Goal: Task Accomplishment & Management: Manage account settings

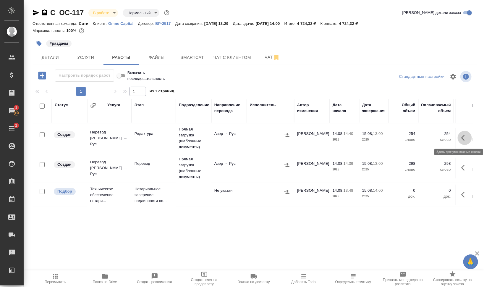
click at [464, 136] on icon "button" at bounding box center [463, 138] width 4 height 6
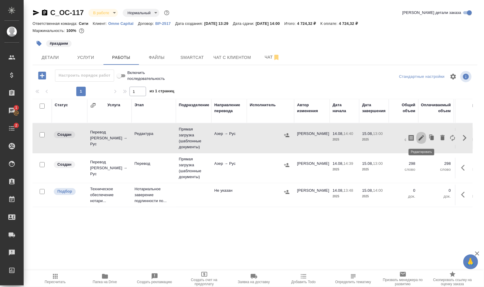
click at [420, 137] on icon "button" at bounding box center [421, 137] width 7 height 7
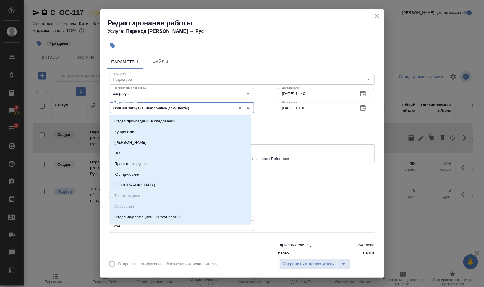
click at [143, 109] on input "Прямая загрузка (шаблонные документы)" at bounding box center [172, 107] width 121 height 7
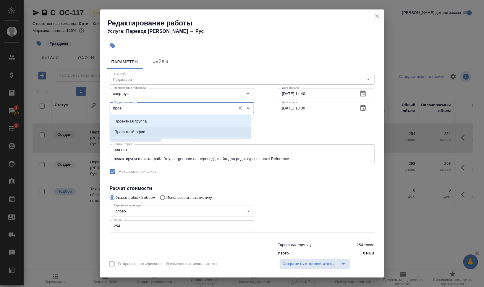
click at [146, 130] on li "Проектный офис" at bounding box center [180, 132] width 141 height 11
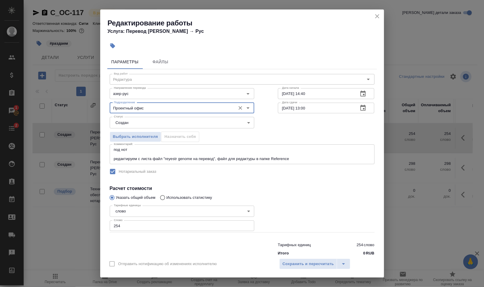
type input "Проектный офис"
click at [195, 123] on body "🙏 .cls-1 fill:#fff; AWATERA Валеев Динар Клиенты Спецификации Заказы 1 Чаты 2 T…" at bounding box center [242, 143] width 484 height 287
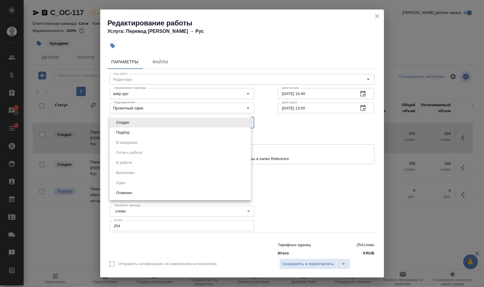
click at [180, 134] on li "Подбор" at bounding box center [180, 132] width 141 height 10
type input "recruiting"
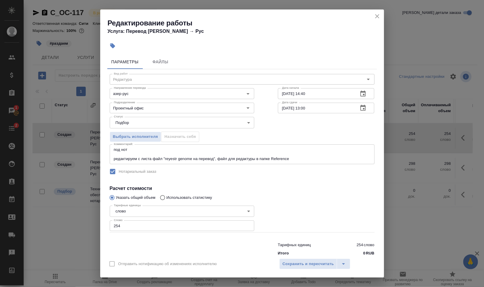
click at [325, 255] on div "Отправить нотификацию об изменениях исполнителю Сохранить и пересчитать" at bounding box center [242, 266] width 284 height 23
click at [325, 263] on span "Сохранить и пересчитать" at bounding box center [308, 264] width 51 height 7
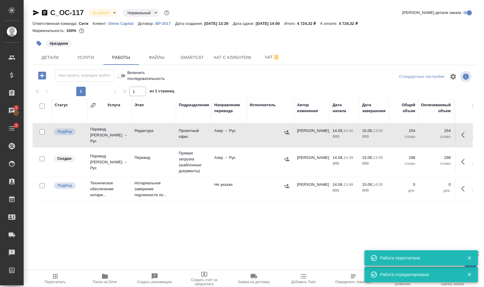
click at [464, 146] on td at bounding box center [464, 135] width 18 height 21
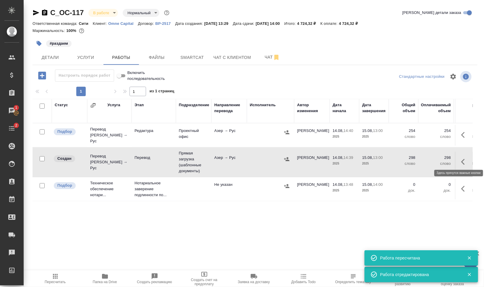
click at [464, 155] on button "button" at bounding box center [465, 162] width 14 height 14
click at [423, 159] on icon "button" at bounding box center [421, 161] width 7 height 7
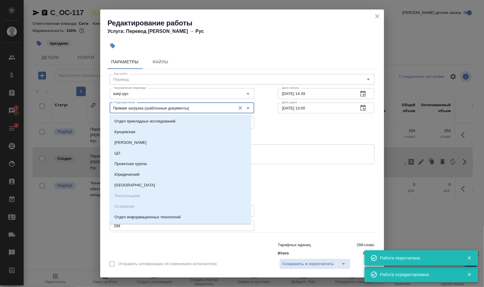
click at [159, 108] on input "Прямая загрузка (шаблонные документы)" at bounding box center [172, 107] width 121 height 7
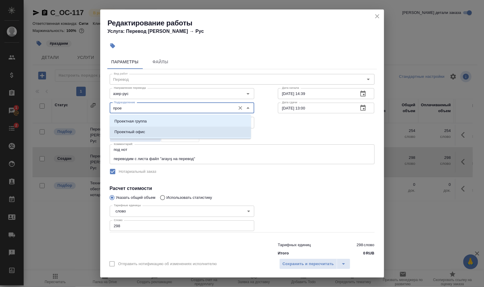
click at [138, 129] on p "Проектный офис" at bounding box center [129, 132] width 31 height 6
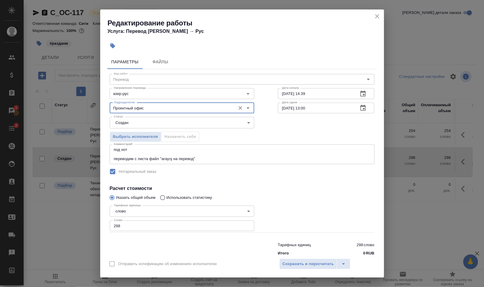
type input "Проектный офис"
click at [128, 121] on body "🙏 .cls-1 fill:#fff; AWATERA Валеев Динар Клиенты Спецификации Заказы 1 Чаты 2 T…" at bounding box center [242, 143] width 484 height 287
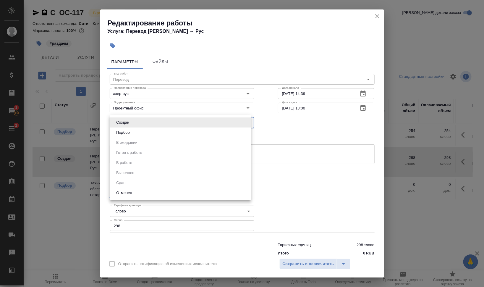
click at [136, 135] on li "Подбор" at bounding box center [180, 132] width 141 height 10
type input "recruiting"
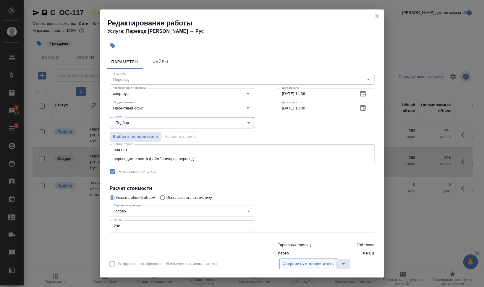
click at [310, 260] on button "Сохранить и пересчитать" at bounding box center [309, 264] width 58 height 11
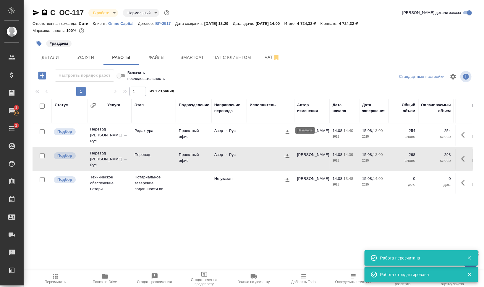
click at [284, 132] on icon "button" at bounding box center [287, 132] width 6 height 6
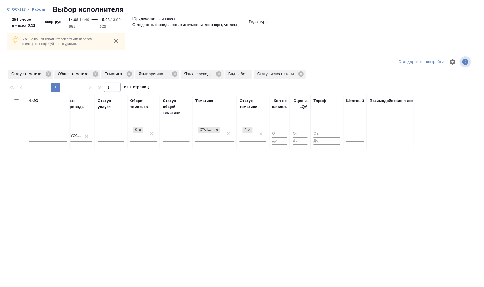
scroll to position [0, 394]
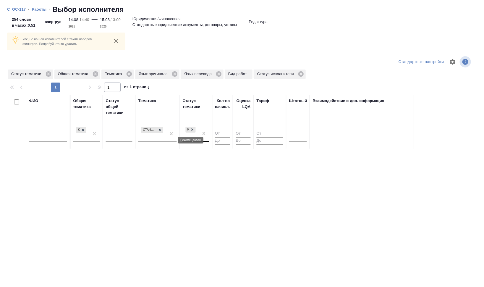
click at [193, 130] on icon at bounding box center [192, 129] width 4 height 4
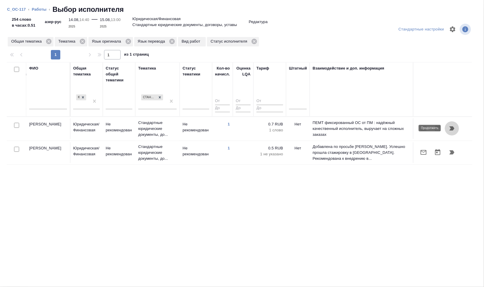
click at [456, 125] on icon "button" at bounding box center [452, 128] width 7 height 7
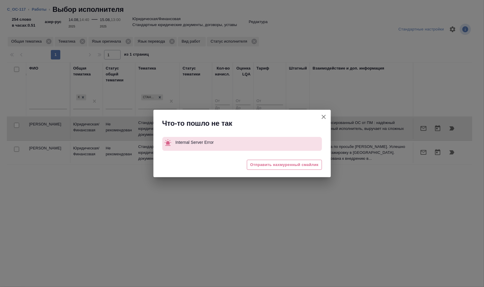
click at [322, 117] on icon "button" at bounding box center [323, 116] width 7 height 7
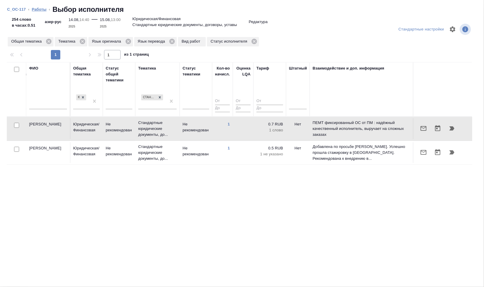
click at [41, 10] on link "Работы" at bounding box center [39, 9] width 15 height 4
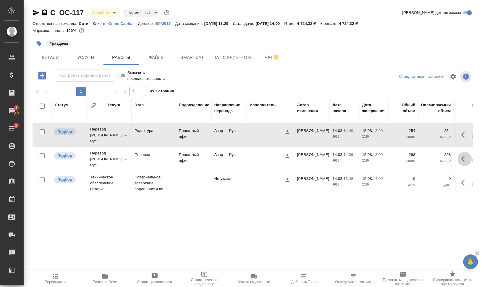
click at [465, 156] on icon "button" at bounding box center [464, 158] width 7 height 7
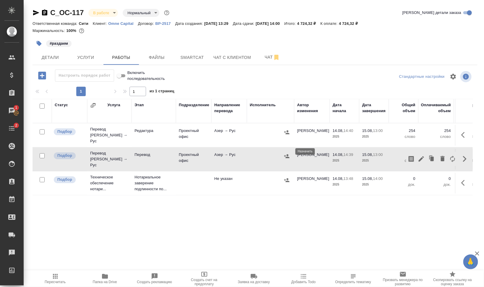
click at [285, 154] on icon "button" at bounding box center [286, 156] width 5 height 4
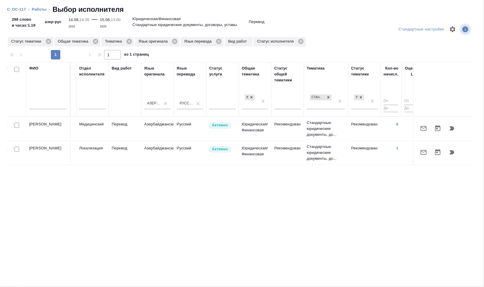
scroll to position [0, 359]
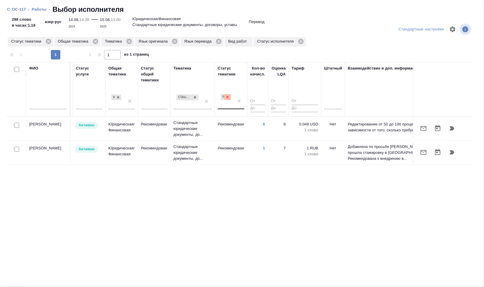
click at [226, 97] on icon at bounding box center [228, 97] width 4 height 4
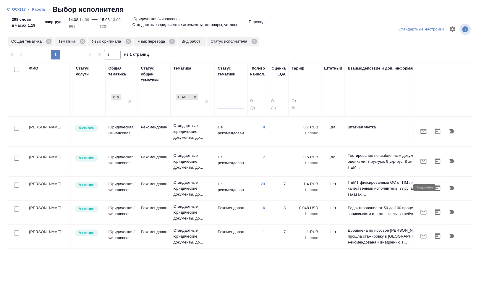
click at [451, 188] on button "button" at bounding box center [452, 188] width 14 height 14
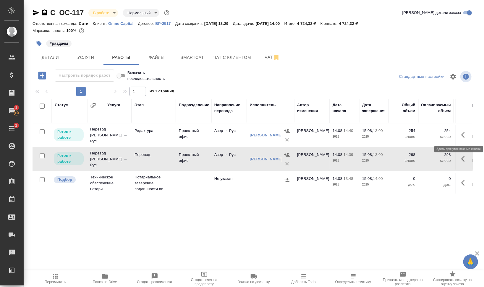
click at [465, 130] on button "button" at bounding box center [465, 135] width 14 height 14
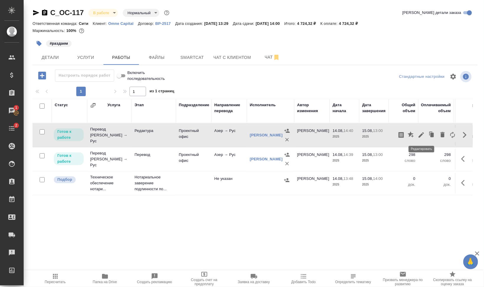
click at [417, 134] on button "button" at bounding box center [421, 135] width 10 height 14
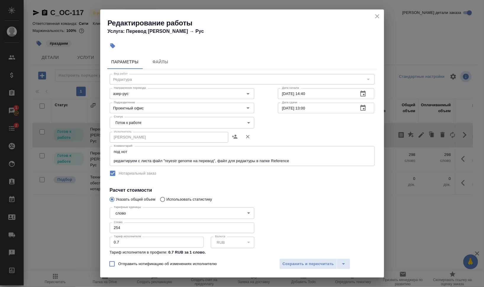
click at [153, 118] on body "🙏 .cls-1 fill:#fff; AWATERA Валеев Динар Клиенты Спецификации Заказы 1 Чаты 2 T…" at bounding box center [242, 143] width 484 height 287
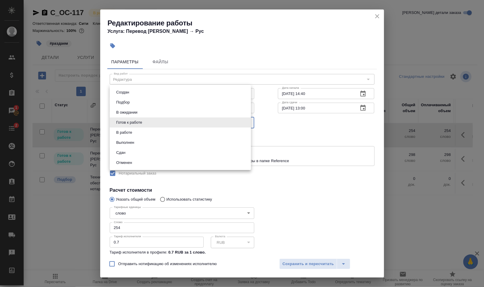
click at [145, 126] on li "Готов к работе" at bounding box center [180, 122] width 141 height 10
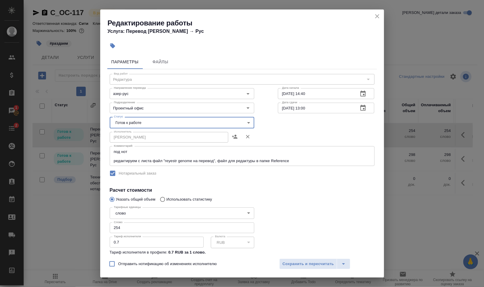
click at [148, 118] on body "🙏 .cls-1 fill:#fff; AWATERA Валеев Динар Клиенты Спецификации Заказы 1 Чаты 2 T…" at bounding box center [242, 143] width 484 height 287
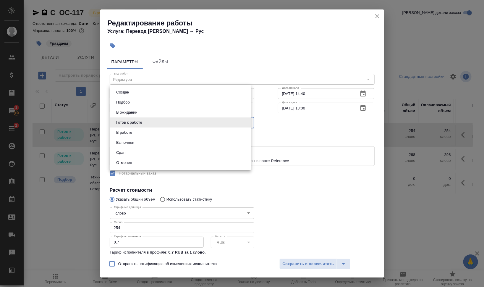
click at [146, 128] on li "В работе" at bounding box center [180, 132] width 141 height 10
type input "inProgress"
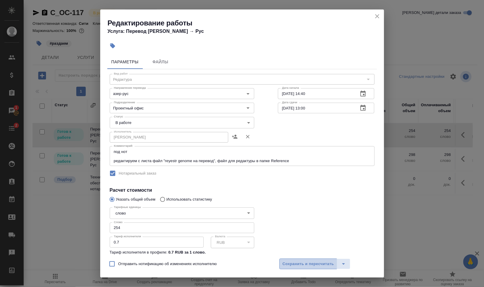
click at [319, 260] on button "Сохранить и пересчитать" at bounding box center [309, 264] width 58 height 11
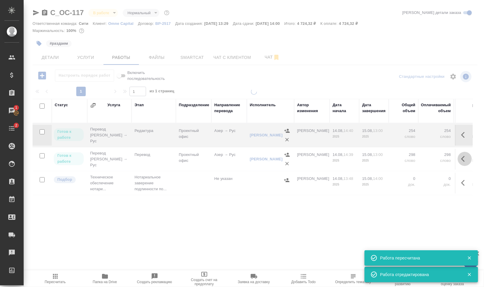
click at [466, 157] on icon "button" at bounding box center [464, 158] width 7 height 7
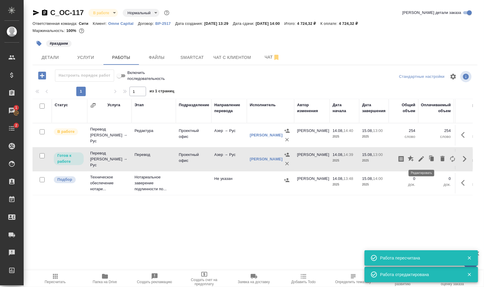
click at [424, 160] on icon "button" at bounding box center [421, 158] width 7 height 7
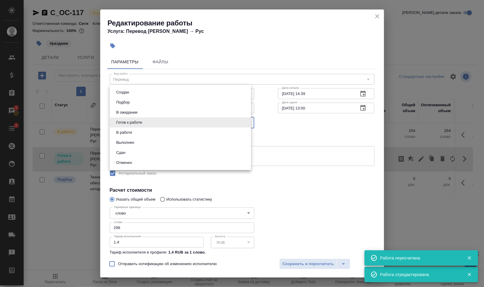
click at [190, 122] on body "🙏 .cls-1 fill:#fff; AWATERA Валеев Динар Клиенты Спецификации Заказы 1 Чаты 2 T…" at bounding box center [242, 143] width 484 height 287
click at [181, 127] on ul "Создан Подбор В ожидании Готов к работе В работе Выполнен Сдан Отменен" at bounding box center [180, 127] width 141 height 85
click at [301, 263] on div at bounding box center [242, 143] width 484 height 287
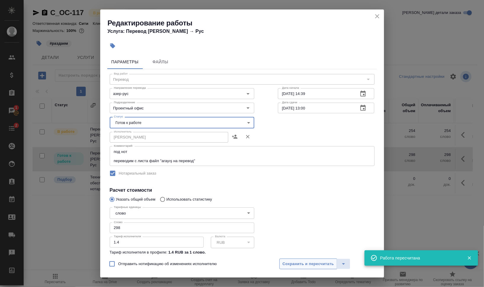
click at [318, 260] on button "Сохранить и пересчитать" at bounding box center [309, 264] width 58 height 11
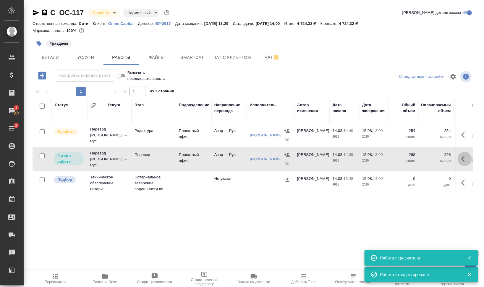
click at [465, 156] on icon "button" at bounding box center [464, 158] width 7 height 7
click at [421, 158] on icon "button" at bounding box center [421, 158] width 5 height 5
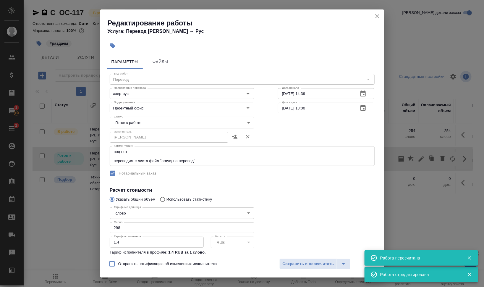
click at [161, 121] on body "🙏 .cls-1 fill:#fff; AWATERA Валеев Динар Клиенты Спецификации Заказы 1 Чаты 2 T…" at bounding box center [242, 143] width 484 height 287
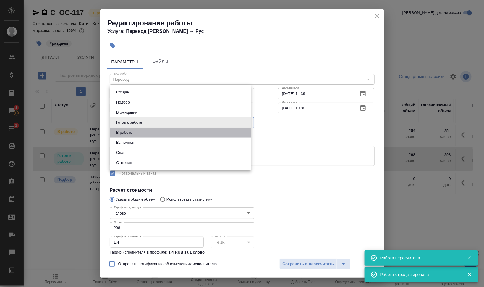
click at [162, 129] on li "В работе" at bounding box center [180, 132] width 141 height 10
type input "inProgress"
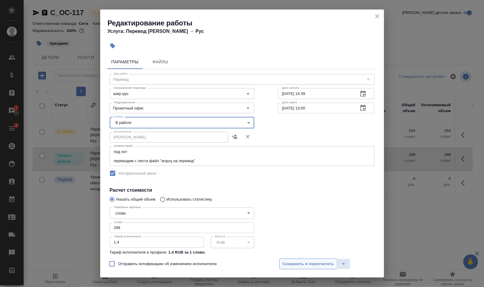
click at [322, 261] on span "Сохранить и пересчитать" at bounding box center [308, 264] width 51 height 7
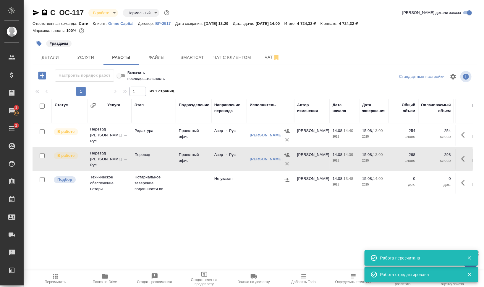
click at [51, 281] on span "Пересчитать" at bounding box center [55, 282] width 21 height 4
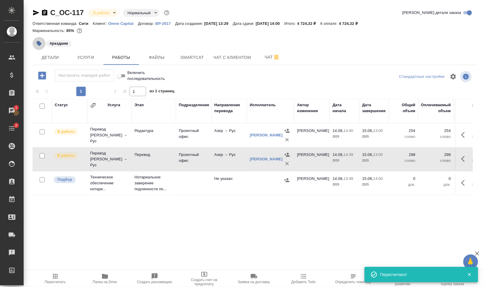
click at [36, 42] on button "button" at bounding box center [39, 43] width 13 height 13
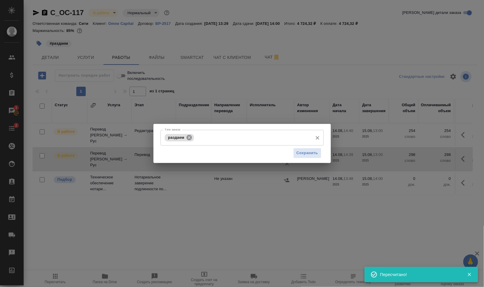
click at [190, 139] on icon at bounding box center [189, 137] width 5 height 5
click at [194, 138] on input "Тэги заказа" at bounding box center [236, 138] width 147 height 10
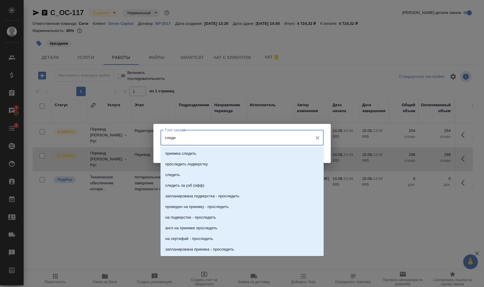
type input "следит"
click at [176, 171] on li "следить" at bounding box center [242, 174] width 163 height 11
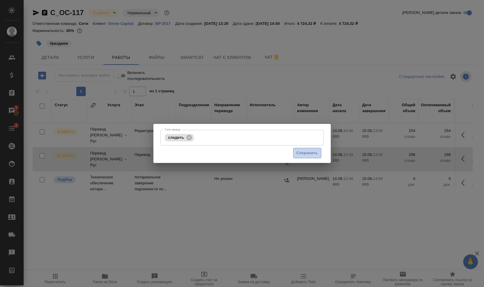
click at [301, 153] on span "Сохранить" at bounding box center [308, 153] width 22 height 7
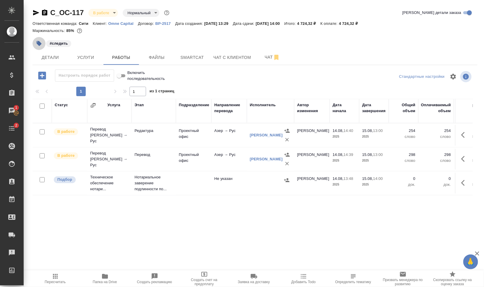
click at [40, 43] on icon "button" at bounding box center [39, 43] width 5 height 5
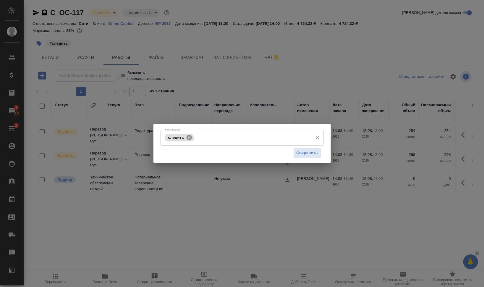
click at [188, 135] on icon at bounding box center [189, 137] width 7 height 7
click at [197, 138] on input "Тэги заказа" at bounding box center [236, 138] width 147 height 10
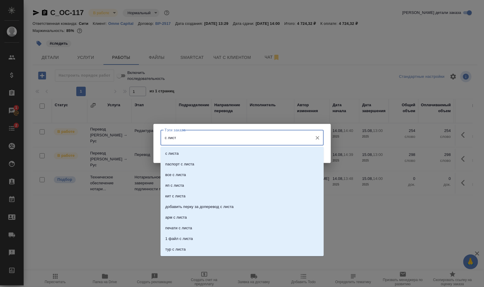
type input "с листа"
click at [204, 153] on li "с листа" at bounding box center [242, 153] width 163 height 11
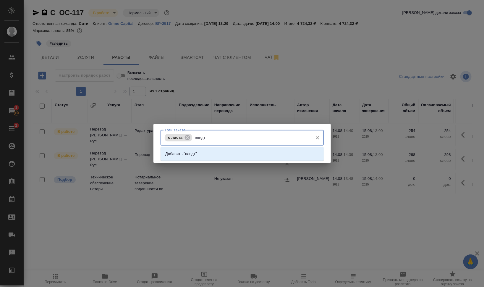
type input "след"
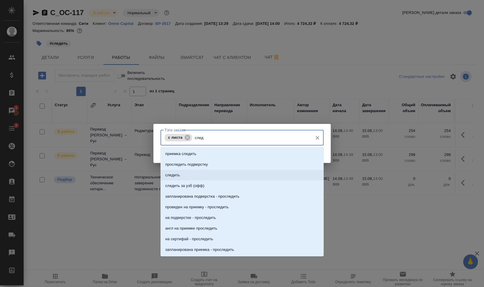
click at [207, 175] on li "следить" at bounding box center [242, 175] width 163 height 11
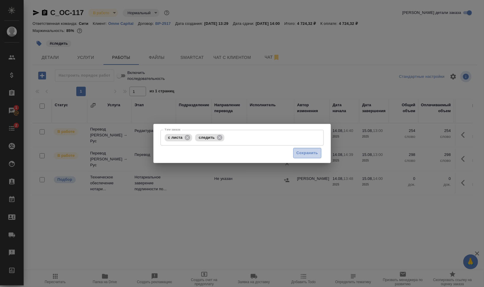
click at [309, 152] on span "Сохранить" at bounding box center [308, 153] width 22 height 7
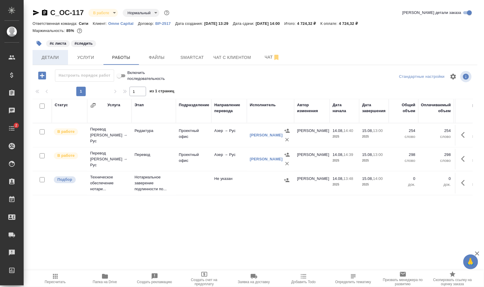
click at [39, 58] on span "Детали" at bounding box center [50, 57] width 28 height 7
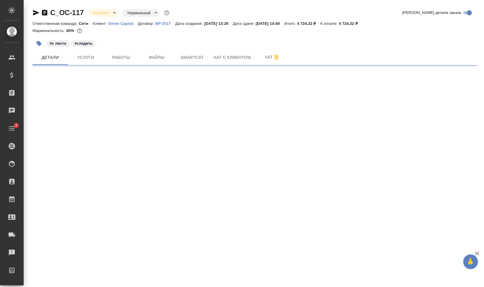
select select "RU"
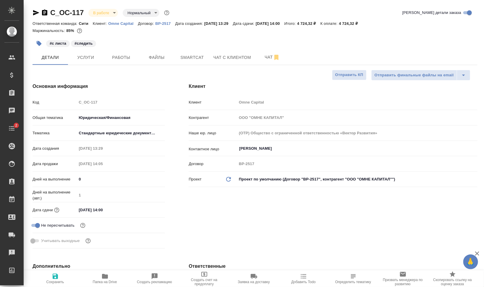
type textarea "x"
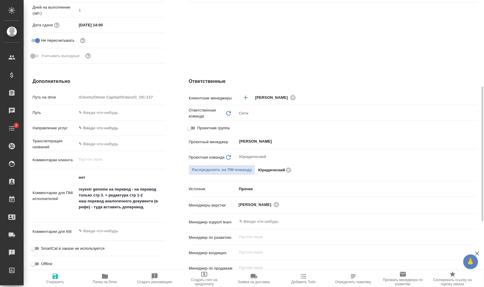
type textarea "x"
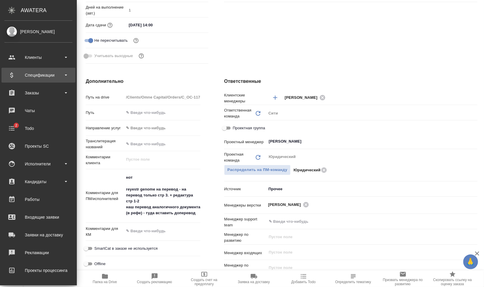
type textarea "x"
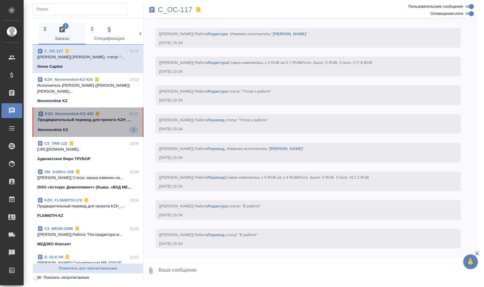
click at [105, 126] on div "Novonordisk KZ 3" at bounding box center [88, 129] width 100 height 7
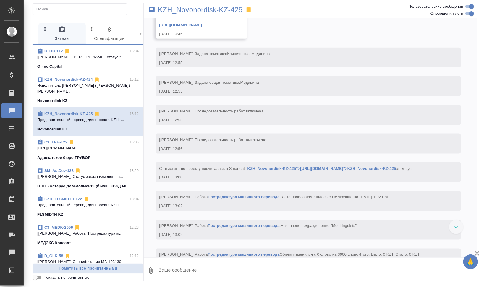
scroll to position [3207, 0]
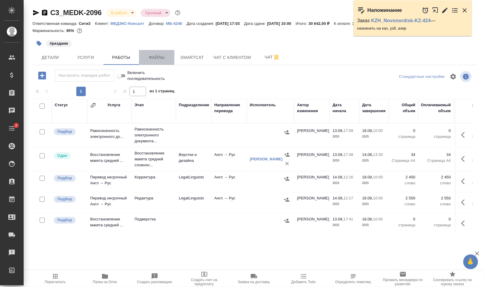
click at [156, 59] on span "Файлы" at bounding box center [157, 57] width 28 height 7
click at [124, 58] on span "Работы" at bounding box center [121, 57] width 28 height 7
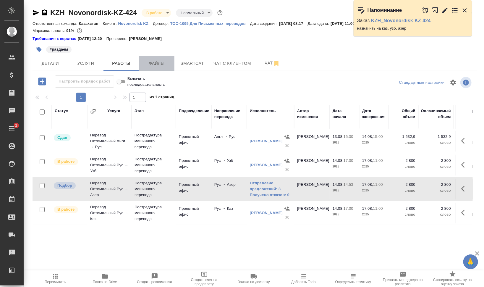
click at [158, 64] on span "Файлы" at bounding box center [157, 63] width 28 height 7
click at [114, 63] on span "Работы" at bounding box center [121, 63] width 28 height 7
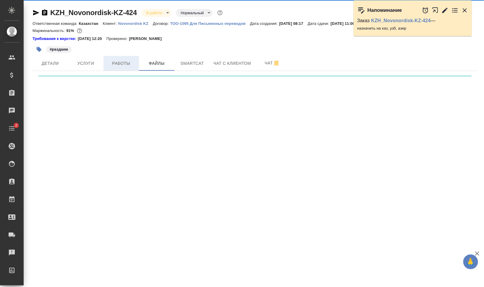
click at [125, 63] on span "Работы" at bounding box center [121, 63] width 28 height 7
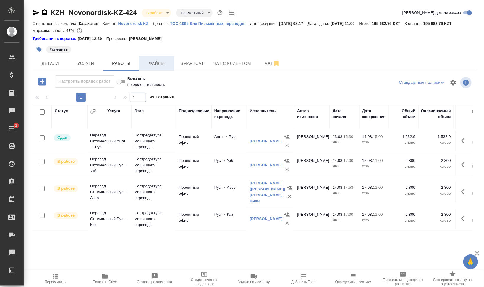
click at [151, 63] on span "Файлы" at bounding box center [157, 63] width 28 height 7
click at [126, 62] on span "Работы" at bounding box center [121, 63] width 28 height 7
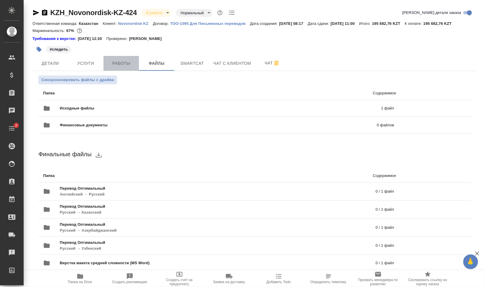
click at [126, 62] on span "Работы" at bounding box center [121, 63] width 28 height 7
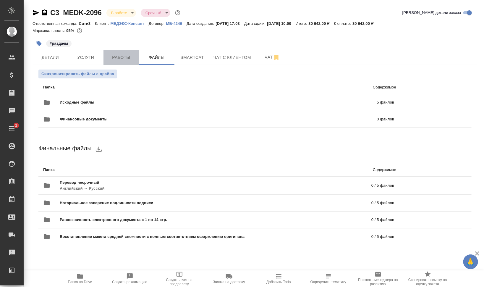
click at [133, 56] on span "Работы" at bounding box center [121, 57] width 28 height 7
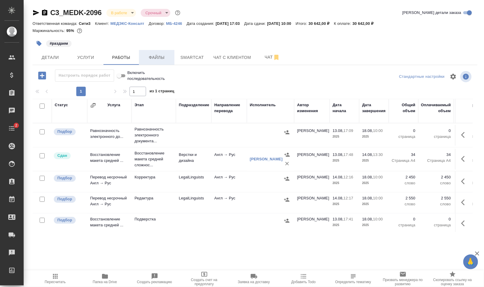
click at [154, 58] on span "Файлы" at bounding box center [157, 57] width 28 height 7
click at [113, 56] on span "Работы" at bounding box center [121, 57] width 28 height 7
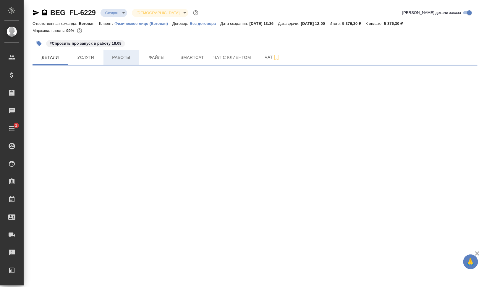
select select "RU"
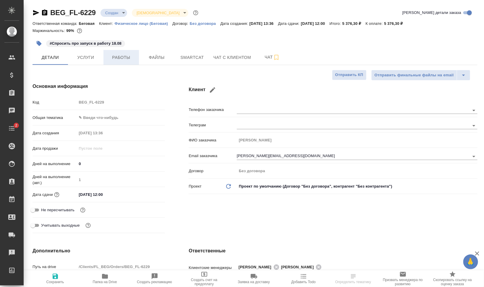
type textarea "x"
click at [267, 59] on span "Чат" at bounding box center [272, 57] width 28 height 7
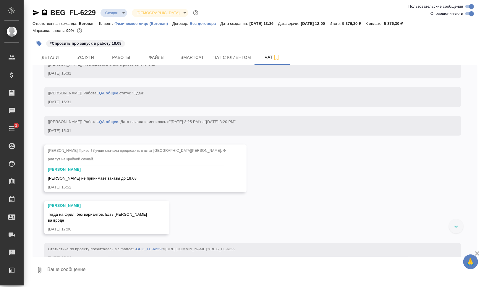
scroll to position [635, 0]
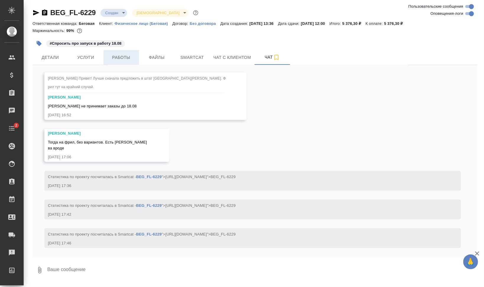
click at [125, 58] on span "Работы" at bounding box center [121, 57] width 28 height 7
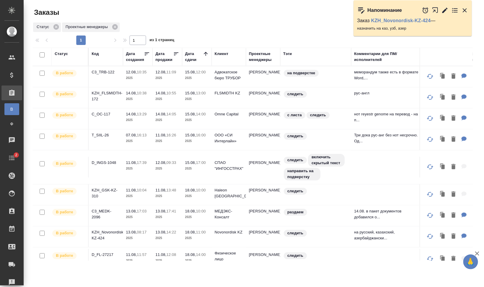
click at [464, 10] on icon "button" at bounding box center [464, 10] width 7 height 7
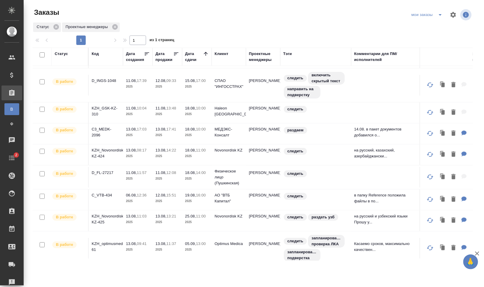
scroll to position [90, 0]
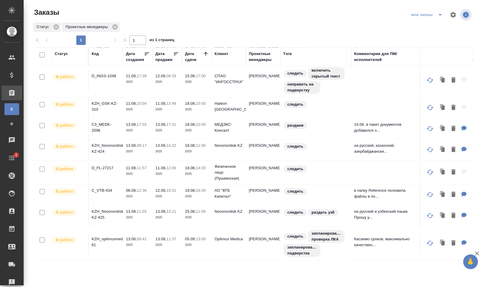
click at [42, 54] on input "checkbox" at bounding box center [42, 54] width 5 height 5
checkbox input "true"
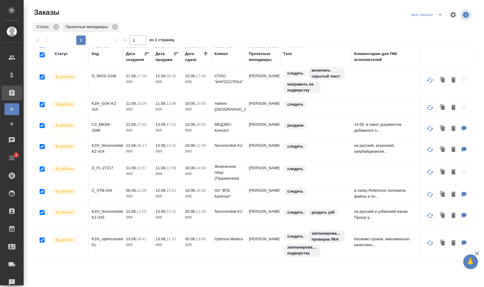
checkbox input "true"
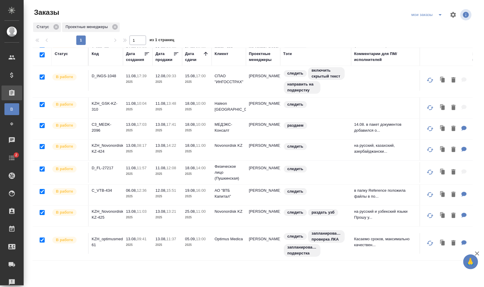
checkbox input "true"
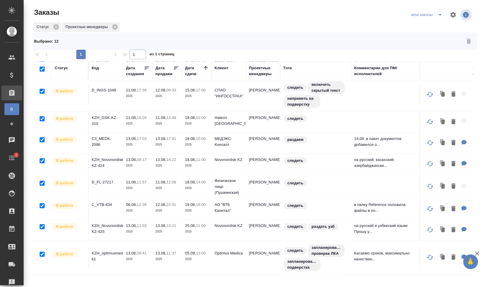
click at [45, 67] on div at bounding box center [40, 69] width 10 height 8
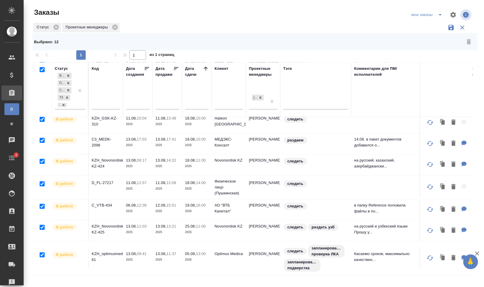
scroll to position [126, 0]
click at [169, 72] on div "Дата продажи" at bounding box center [165, 72] width 18 height 12
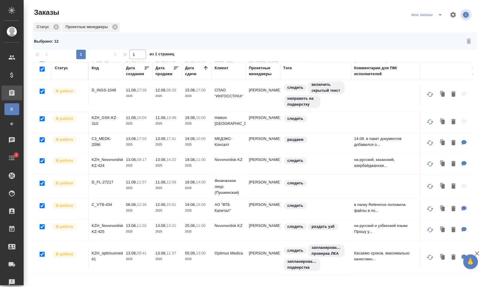
scroll to position [90, 0]
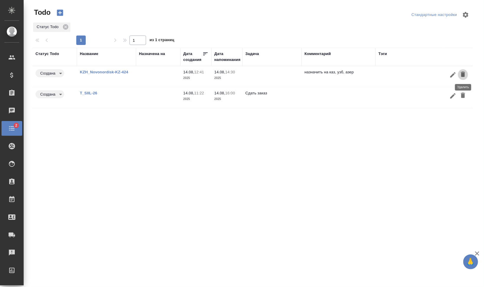
click at [466, 71] on icon "button" at bounding box center [463, 74] width 7 height 7
click at [86, 71] on link "T_SIIL-26" at bounding box center [88, 72] width 17 height 4
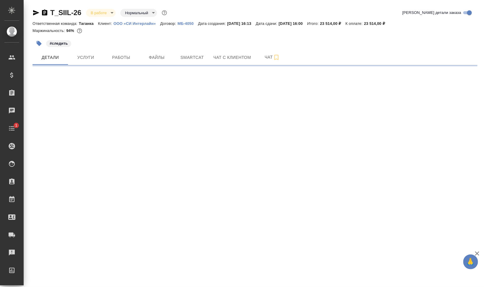
select select "RU"
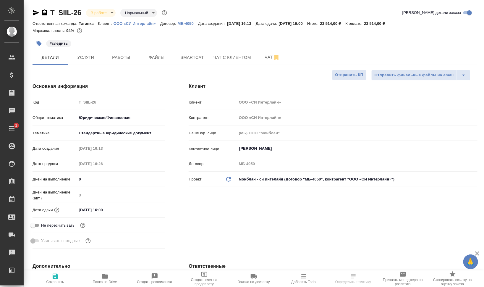
type textarea "x"
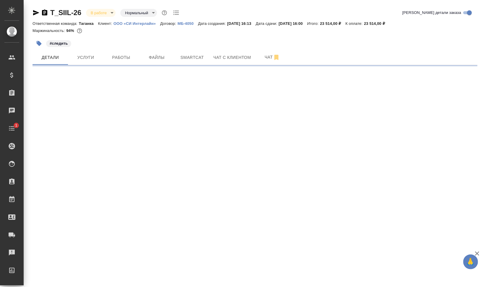
select select "RU"
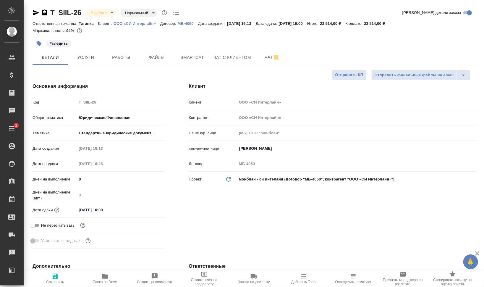
type textarea "x"
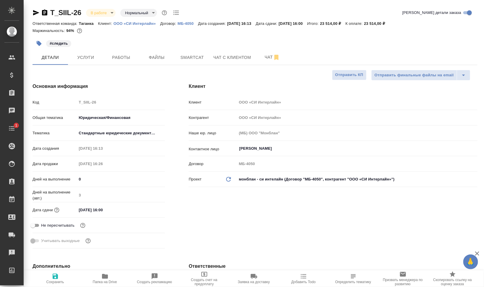
type textarea "x"
